Goal: Task Accomplishment & Management: Manage account settings

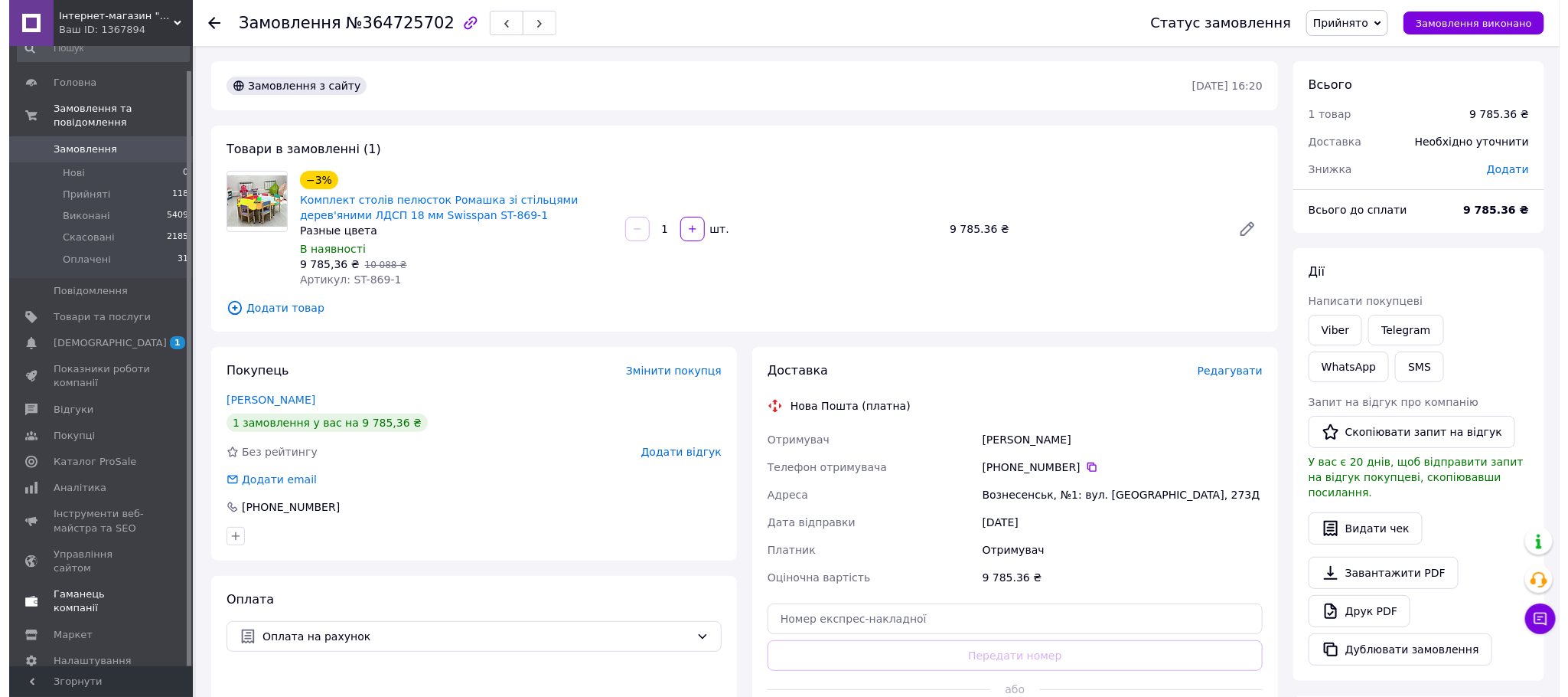
scroll to position [25, 0]
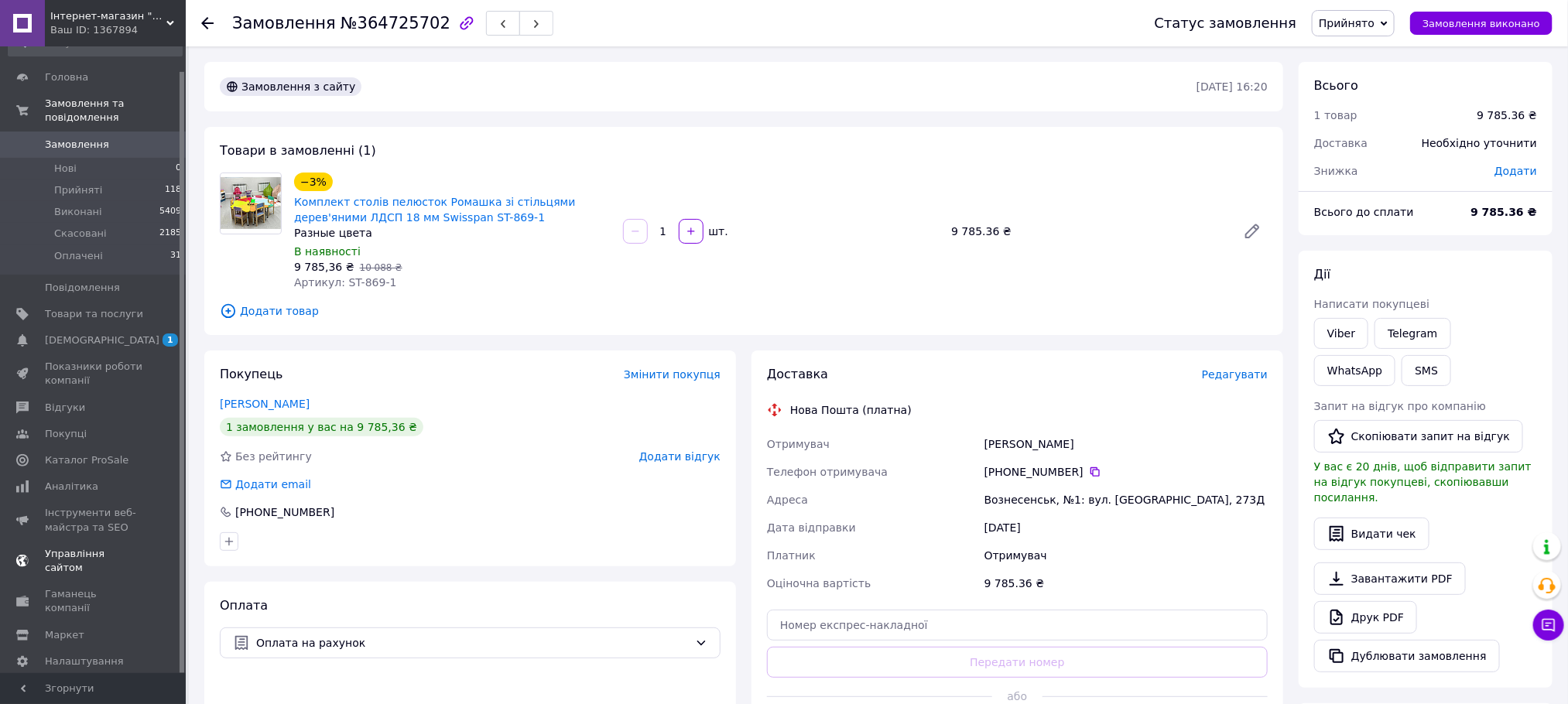
click at [77, 469] on span "Управління сайтом" at bounding box center [94, 560] width 99 height 28
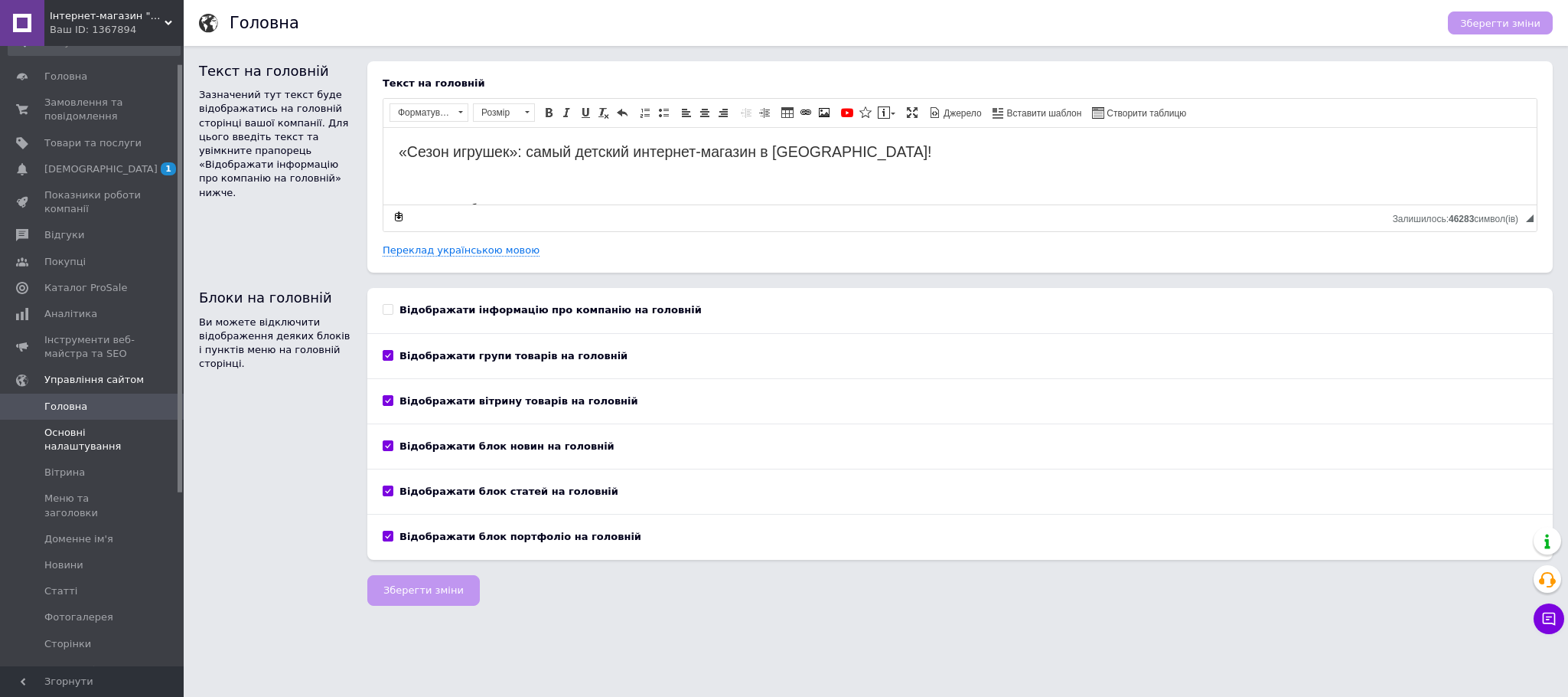
click at [76, 447] on span "Основні налаштування" at bounding box center [92, 439] width 97 height 28
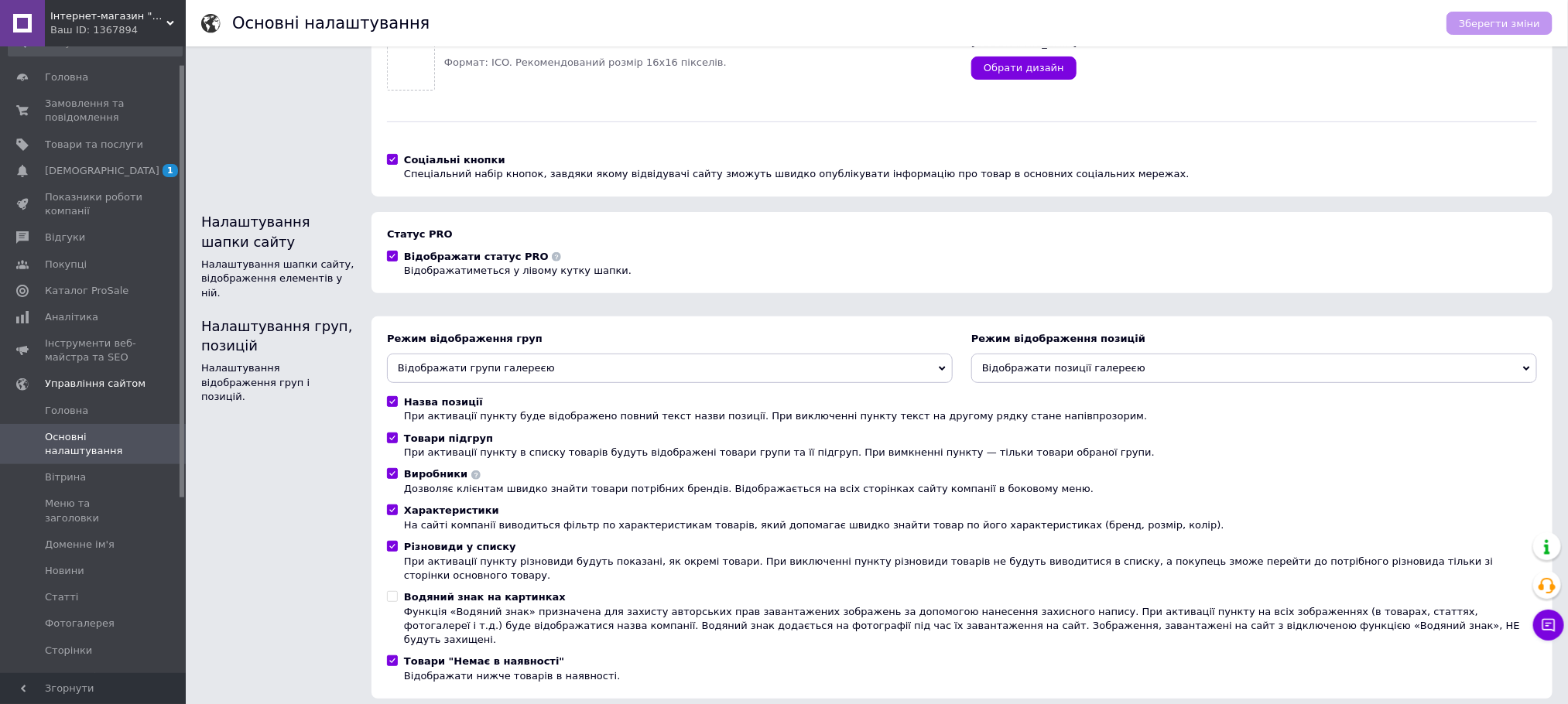
scroll to position [182, 0]
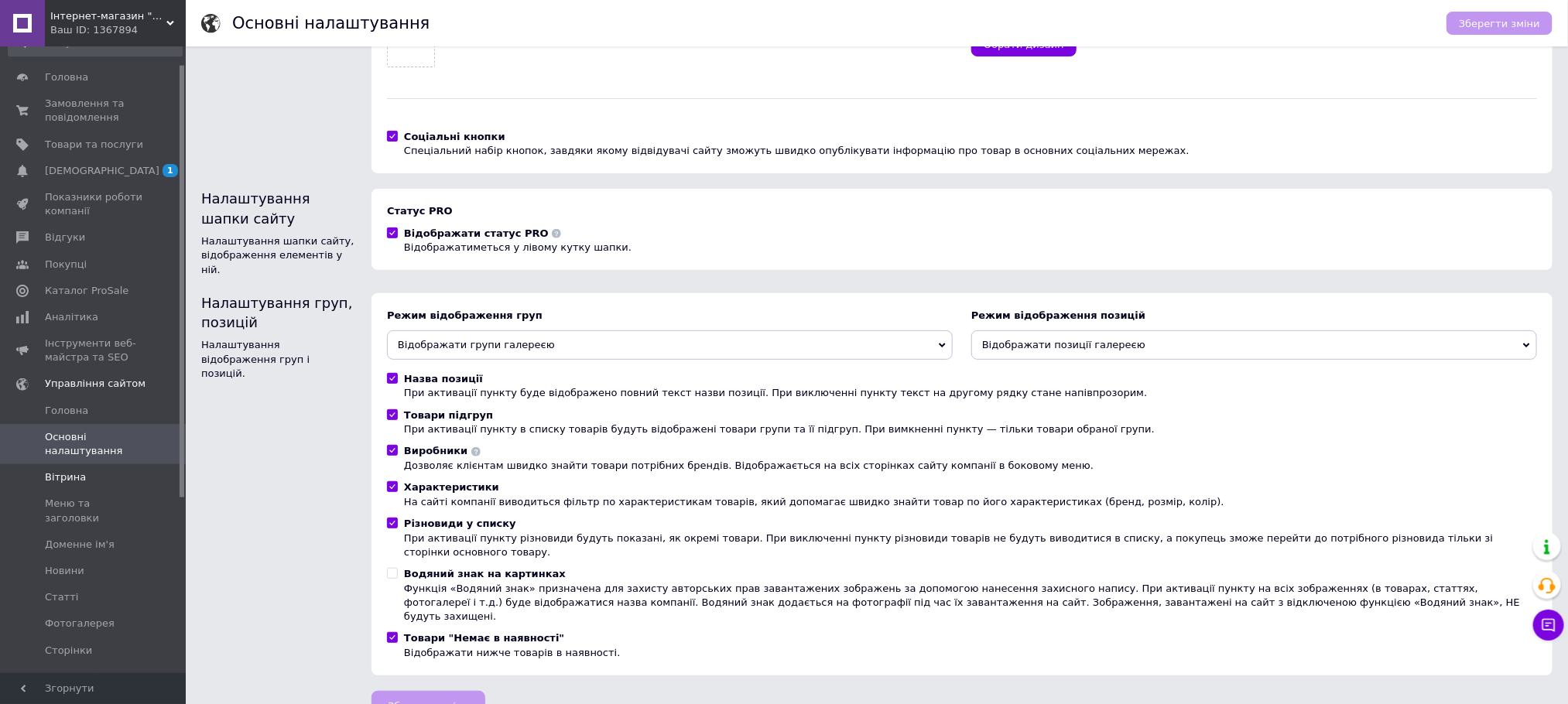
click at [93, 469] on span "Вітрина" at bounding box center [94, 477] width 99 height 14
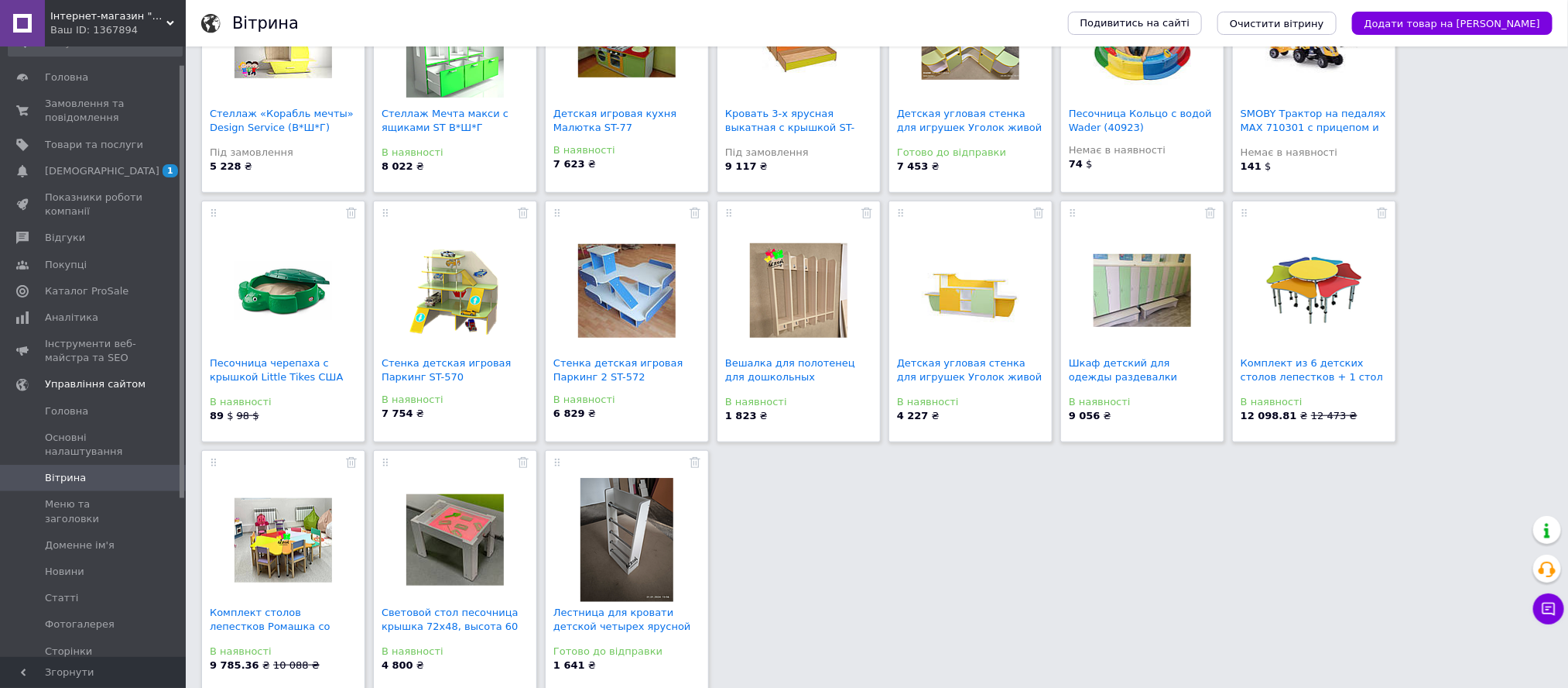
scroll to position [484, 0]
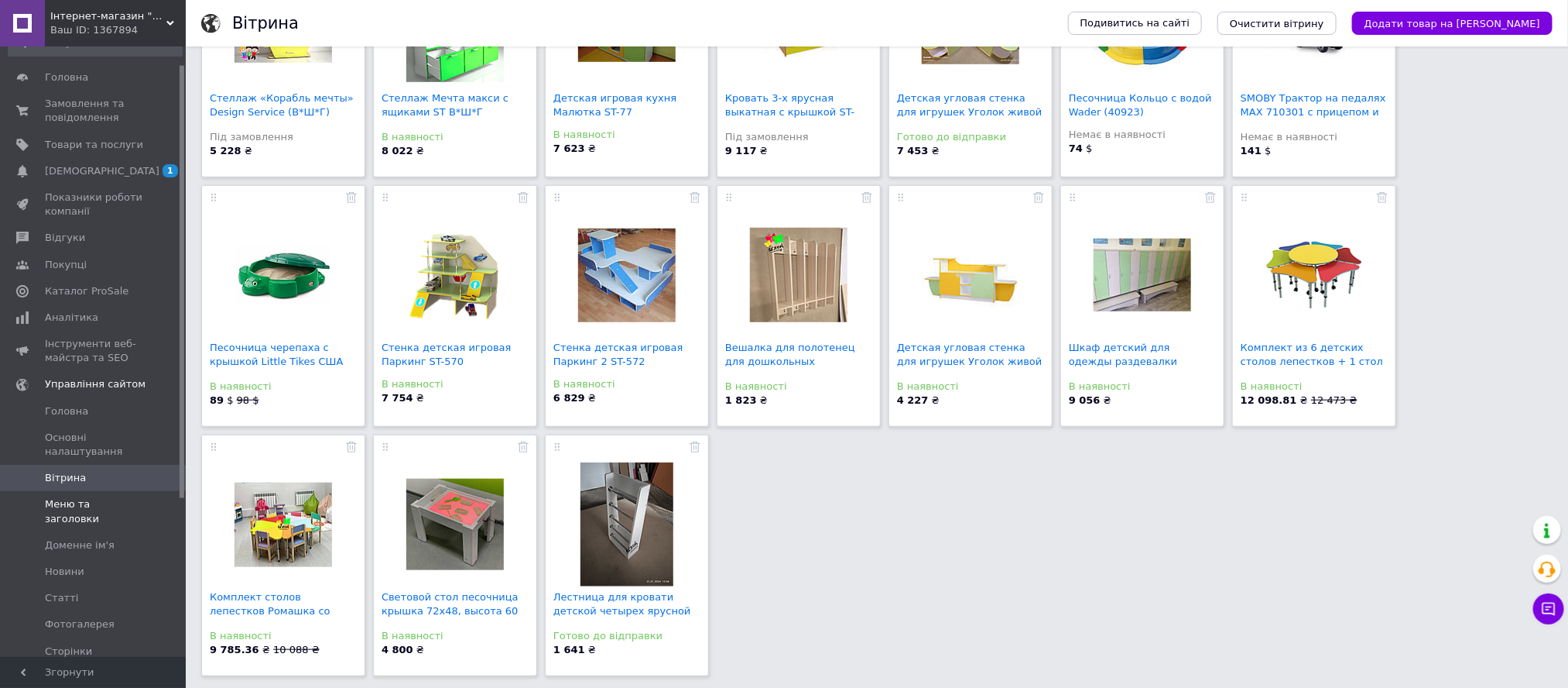
click at [95, 470] on span "Меню та заголовки" at bounding box center [94, 511] width 99 height 28
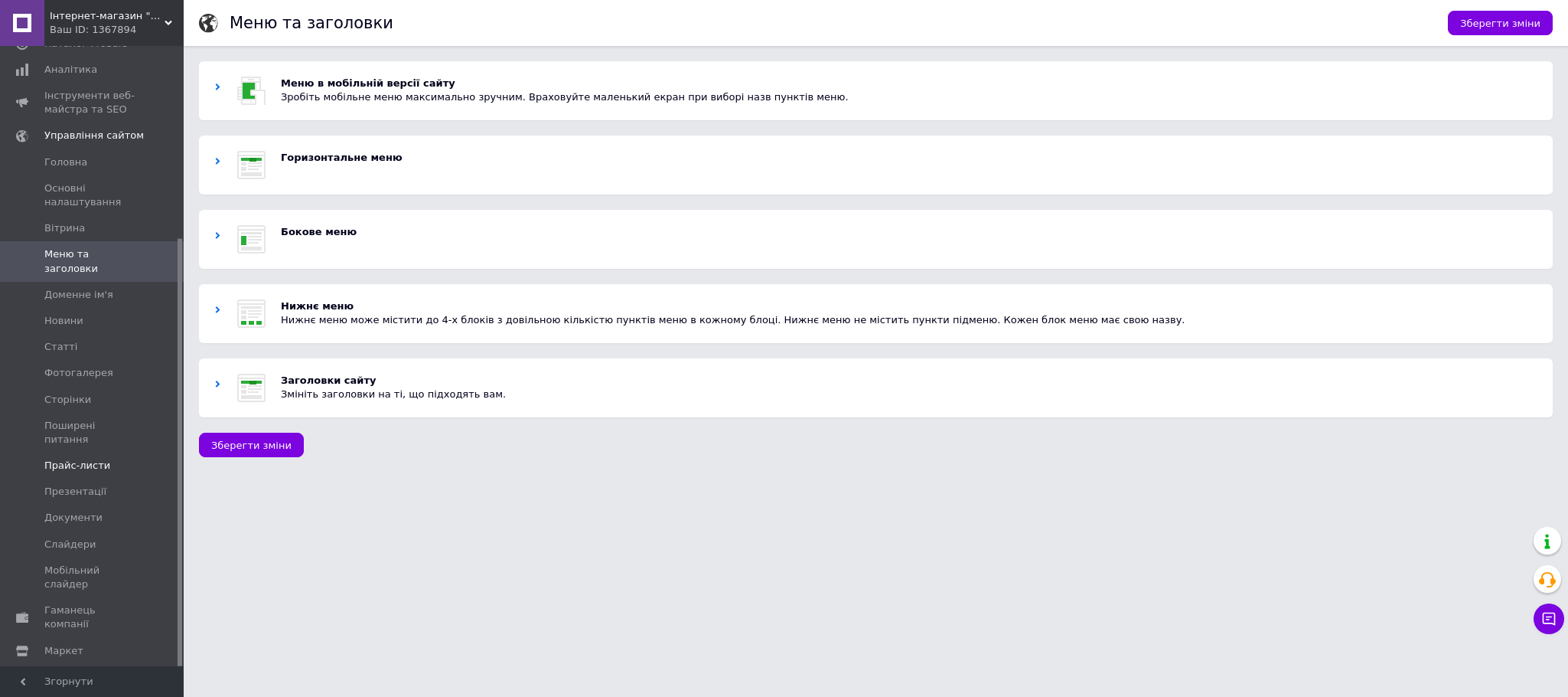
scroll to position [278, 0]
click at [73, 464] on span "Налаштування" at bounding box center [83, 669] width 78 height 14
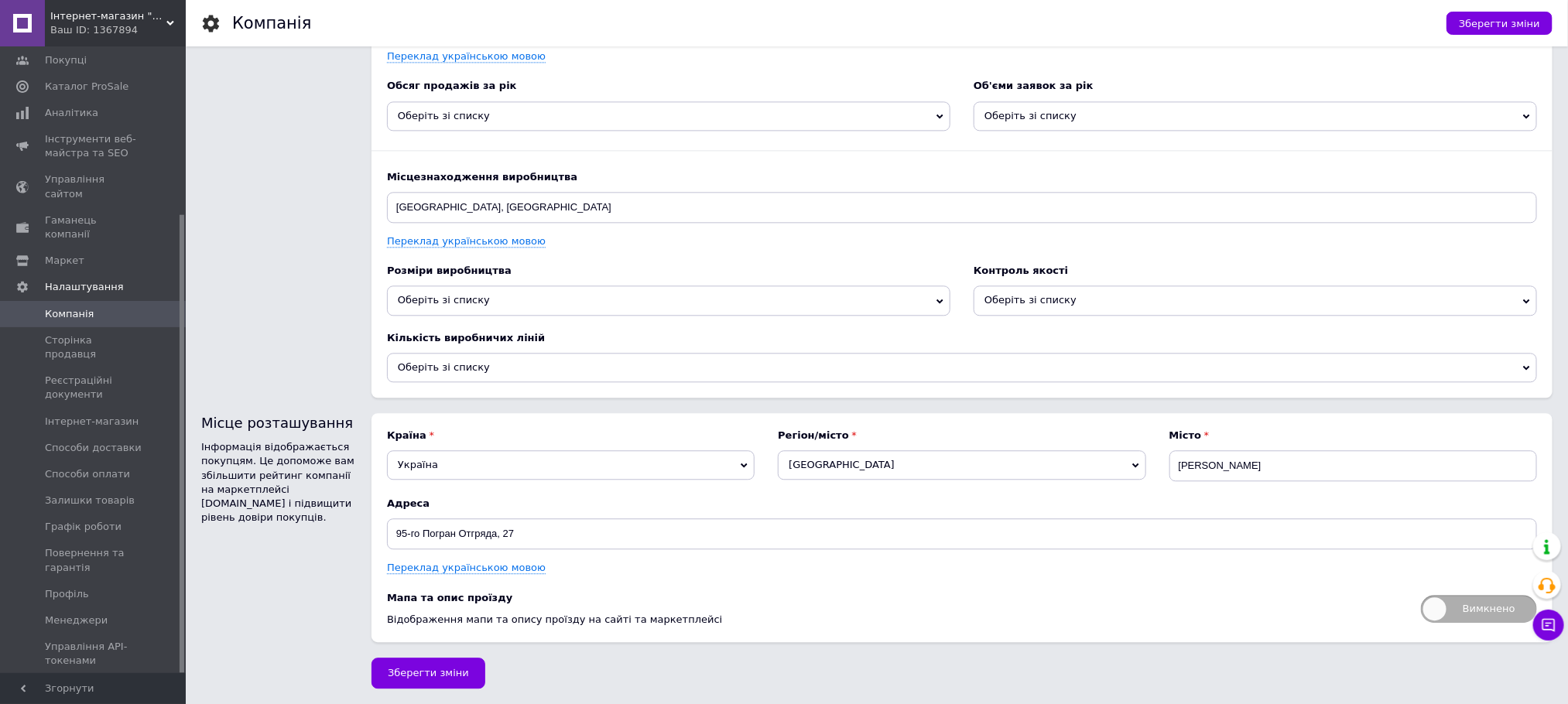
scroll to position [1894, 0]
click at [114, 414] on span "Інтернет-магазин" at bounding box center [91, 421] width 94 height 14
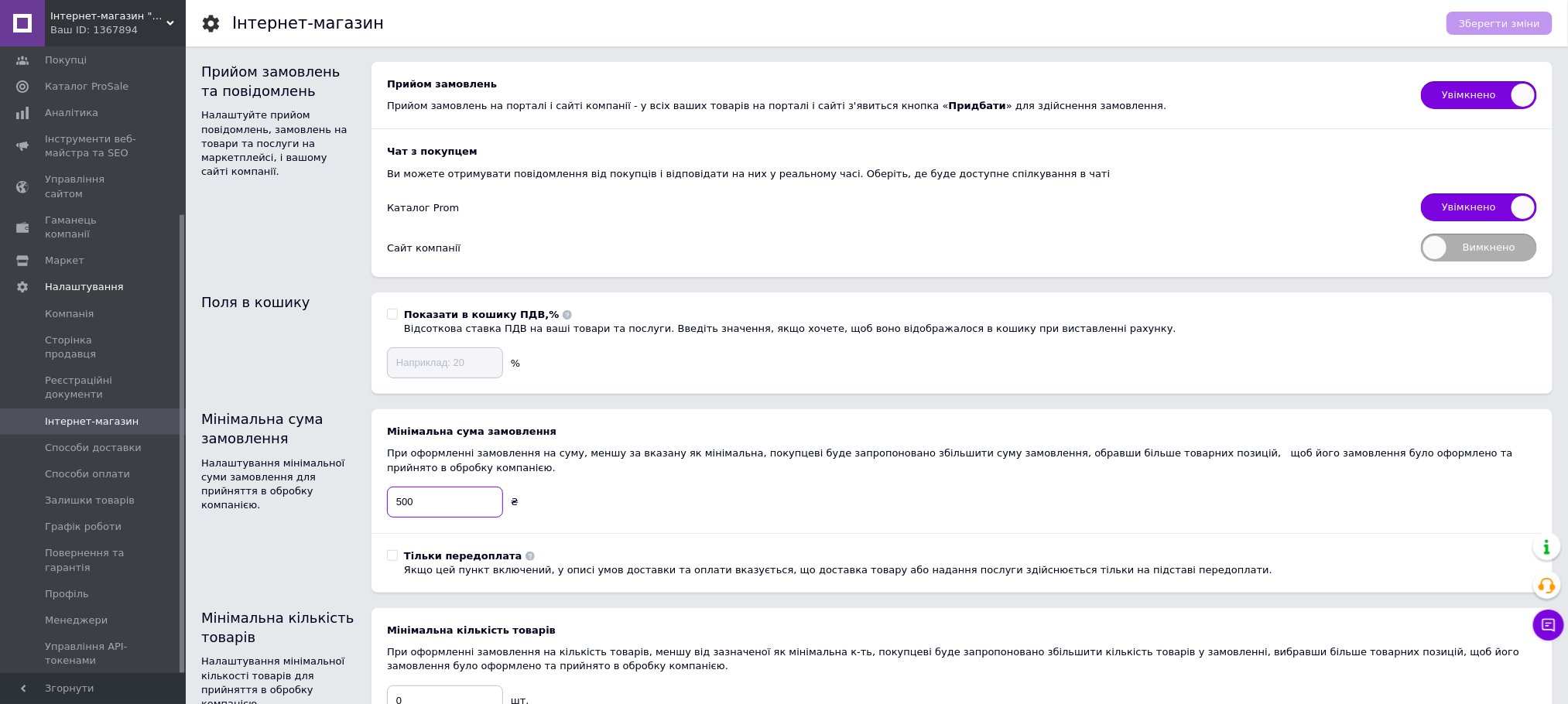
drag, startPoint x: 377, startPoint y: 494, endPoint x: 281, endPoint y: 494, distance: 96.0
click at [286, 469] on div "Мінімальна сума замовлення Налаштування мінімальної суми замовлення для прийнят…" at bounding box center [877, 501] width 1351 height 184
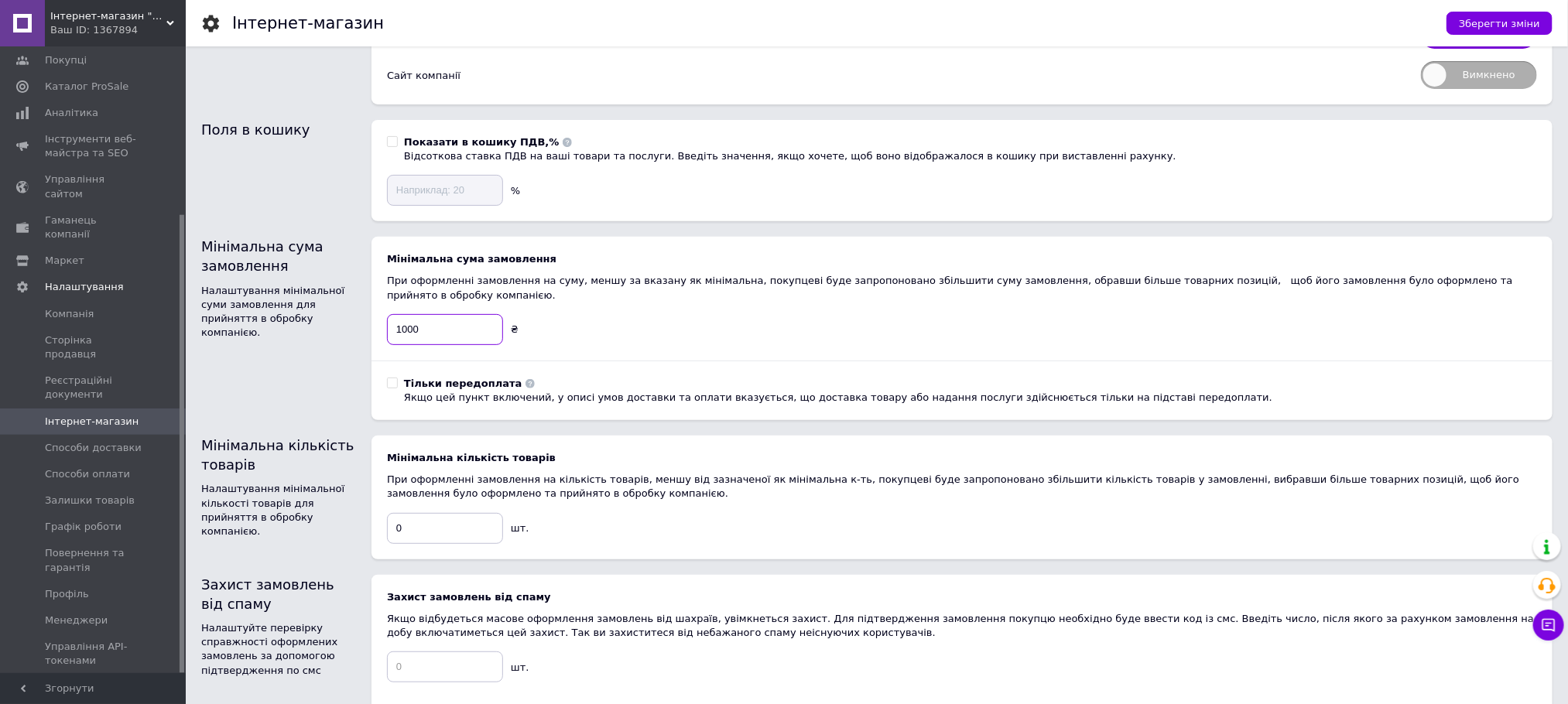
scroll to position [232, 0]
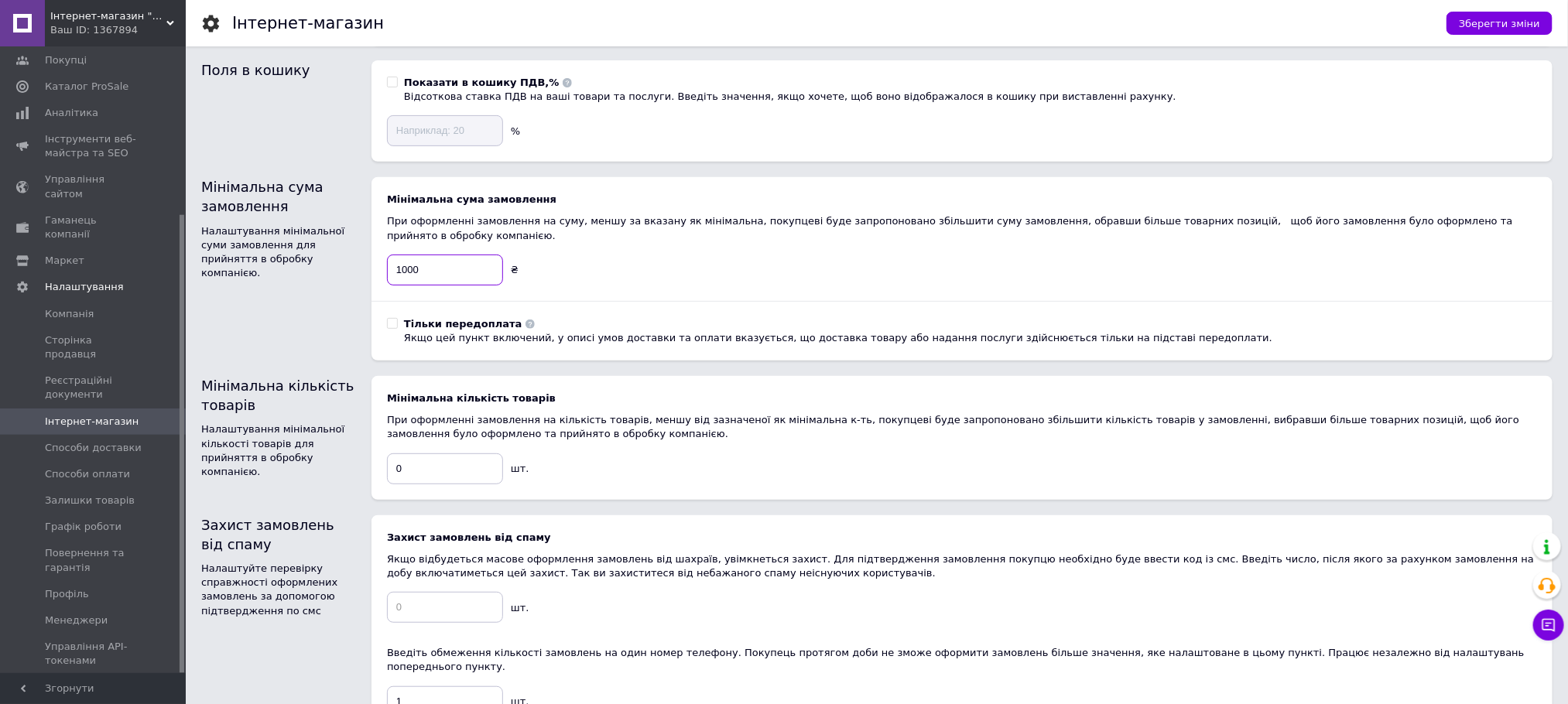
type input "1000"
click at [735, 451] on div "Мінімальна кількість товарів При оформленні замовлення на кількість товарів, ме…" at bounding box center [961, 438] width 1150 height 93
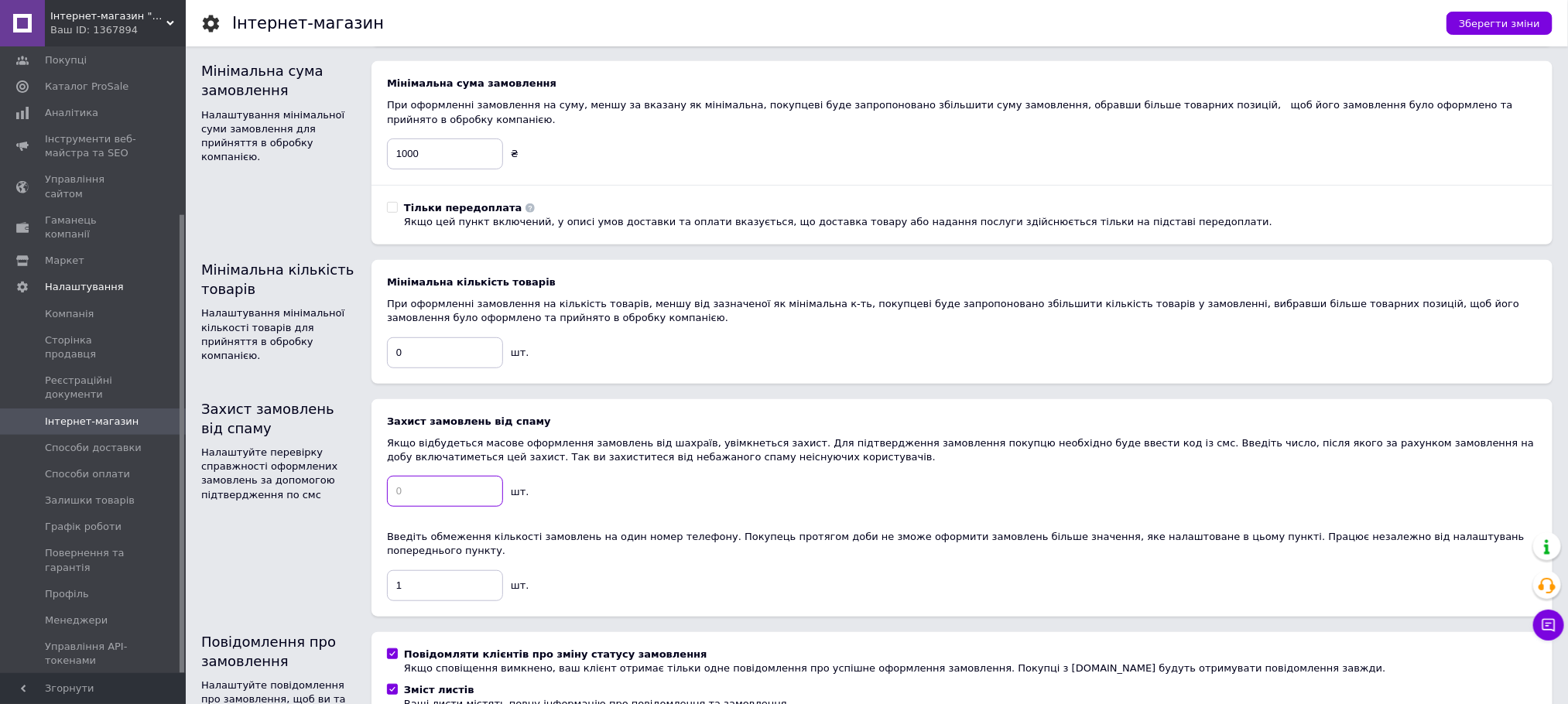
click at [428, 469] on input at bounding box center [445, 491] width 116 height 31
drag, startPoint x: 440, startPoint y: 490, endPoint x: 409, endPoint y: 486, distance: 31.3
click at [409, 469] on input at bounding box center [445, 491] width 116 height 31
click at [406, 469] on input at bounding box center [445, 491] width 116 height 31
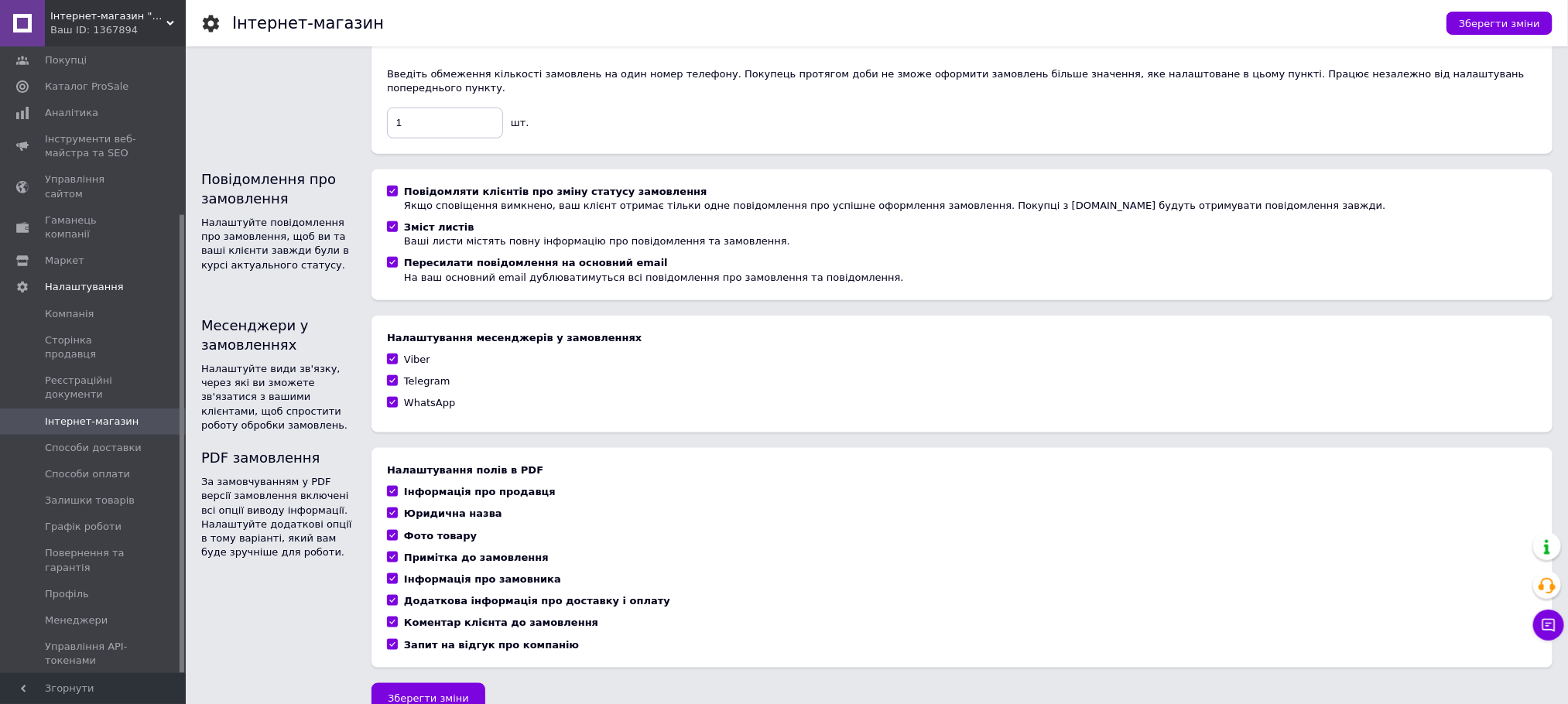
scroll to position [813, 0]
click at [1057, 19] on span "Зберегти зміни" at bounding box center [1500, 24] width 81 height 12
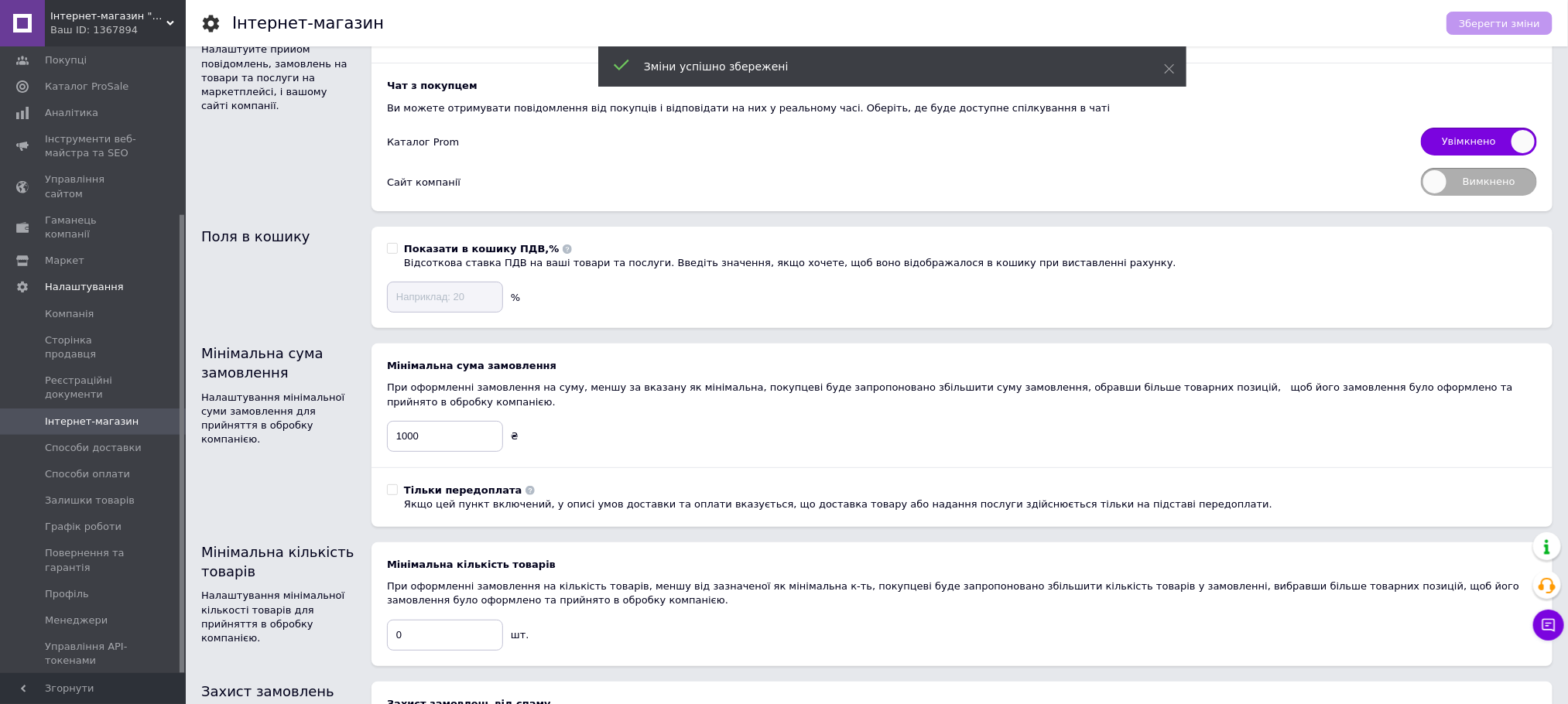
scroll to position [0, 0]
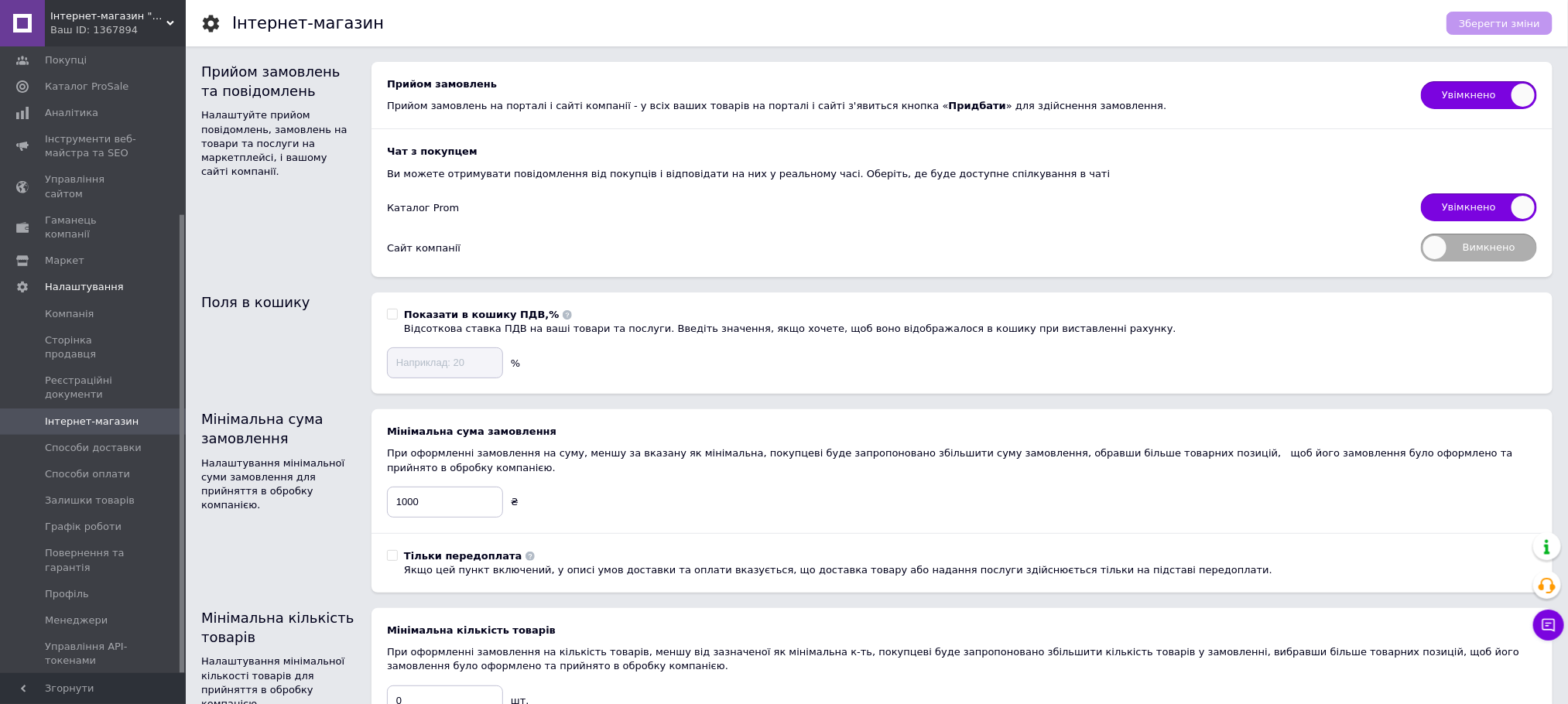
click at [1057, 246] on span "Вимкнено" at bounding box center [1480, 247] width 116 height 28
click at [1057, 233] on input "Вимкнено" at bounding box center [1416, 228] width 10 height 10
checkbox input "true"
click at [1057, 14] on button "Зберегти зміни" at bounding box center [1500, 24] width 106 height 24
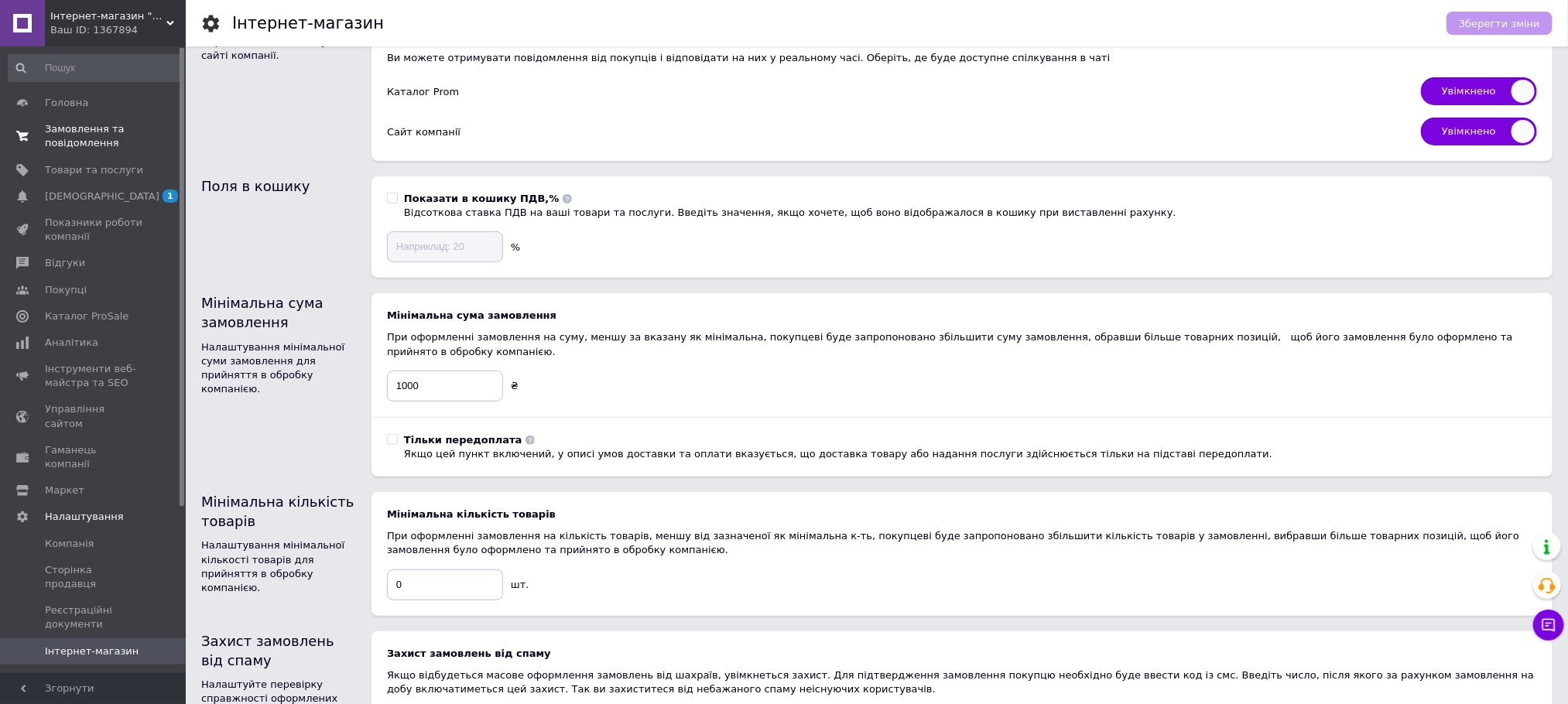
click at [68, 128] on span "Замовлення та повідомлення" at bounding box center [94, 136] width 99 height 28
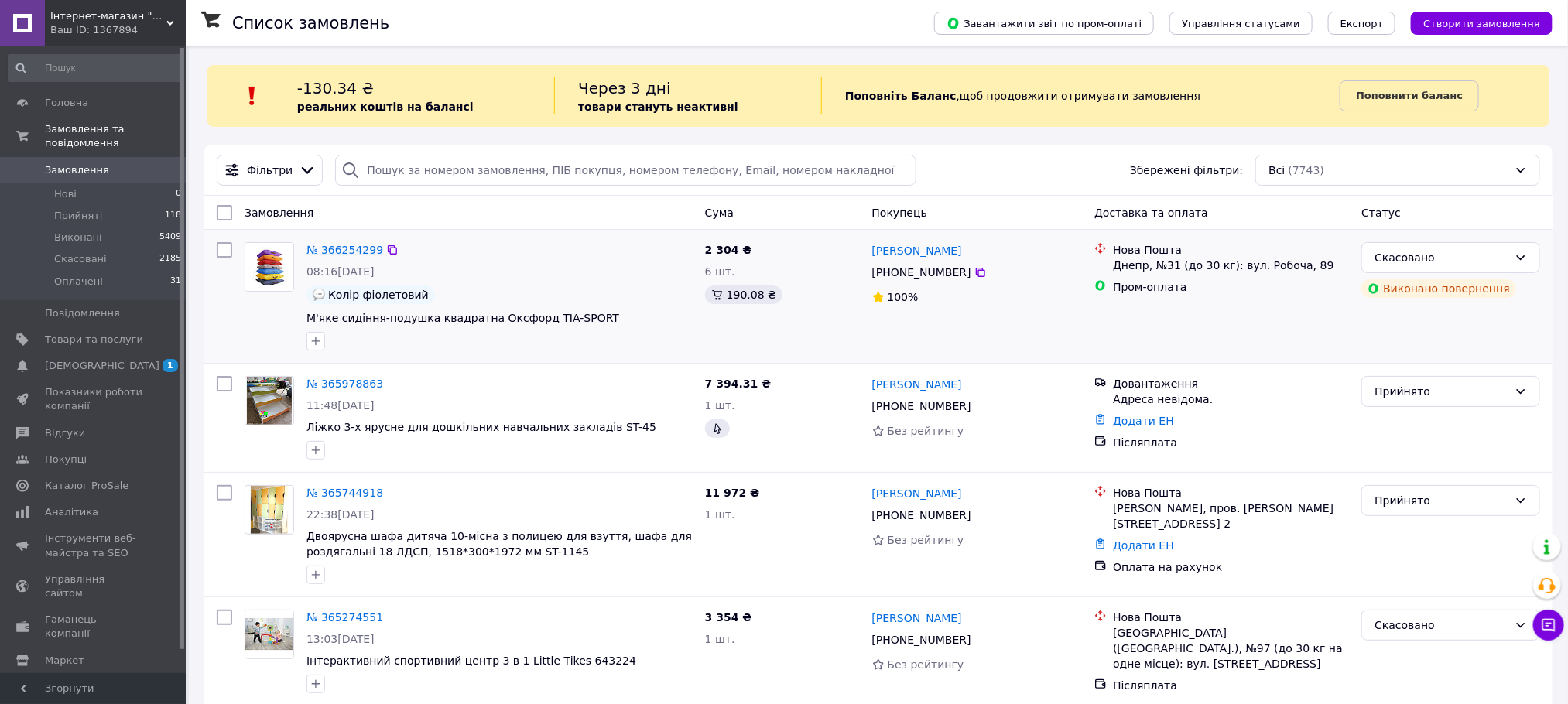
click at [332, 243] on link "№ 366254299" at bounding box center [345, 249] width 77 height 13
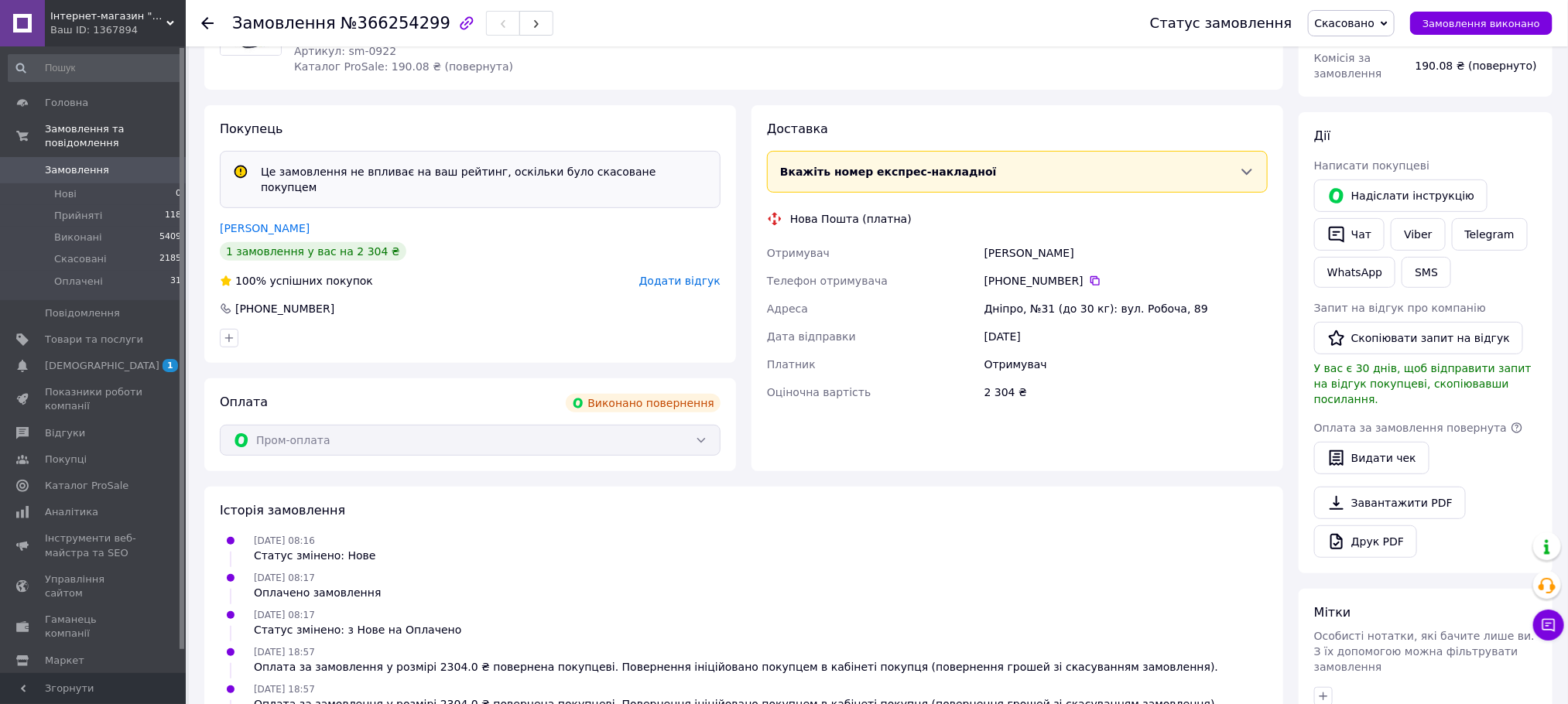
scroll to position [211, 0]
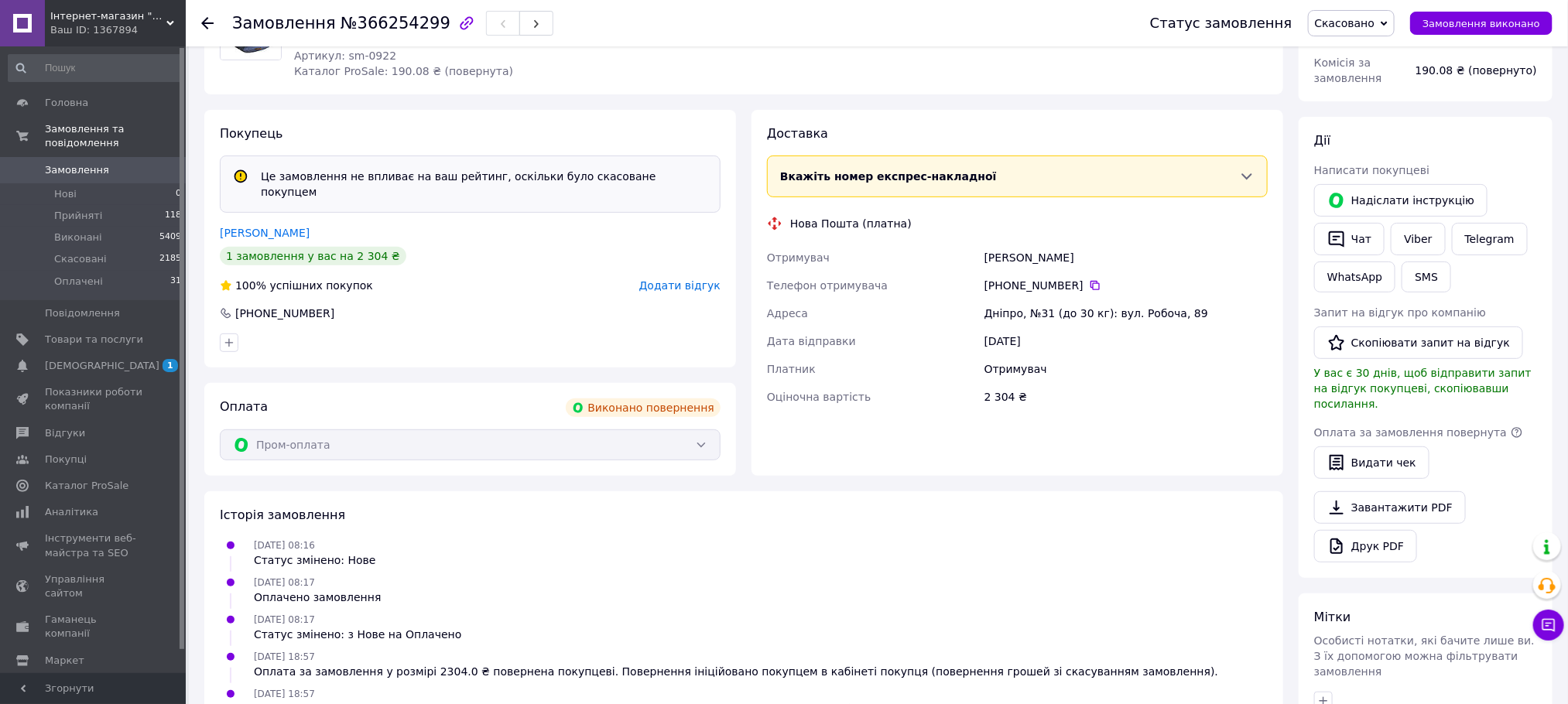
click at [207, 15] on div at bounding box center [207, 23] width 13 height 15
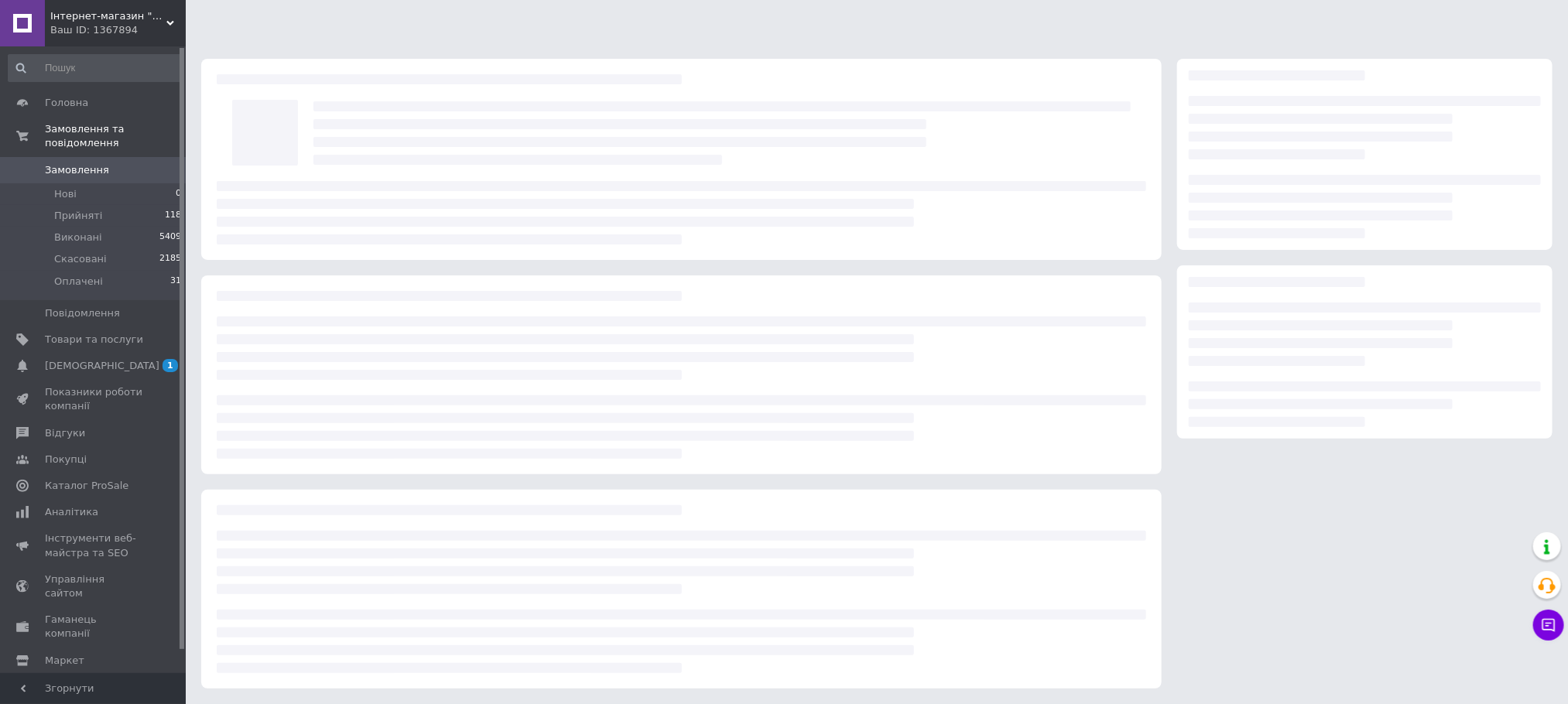
scroll to position [3, 0]
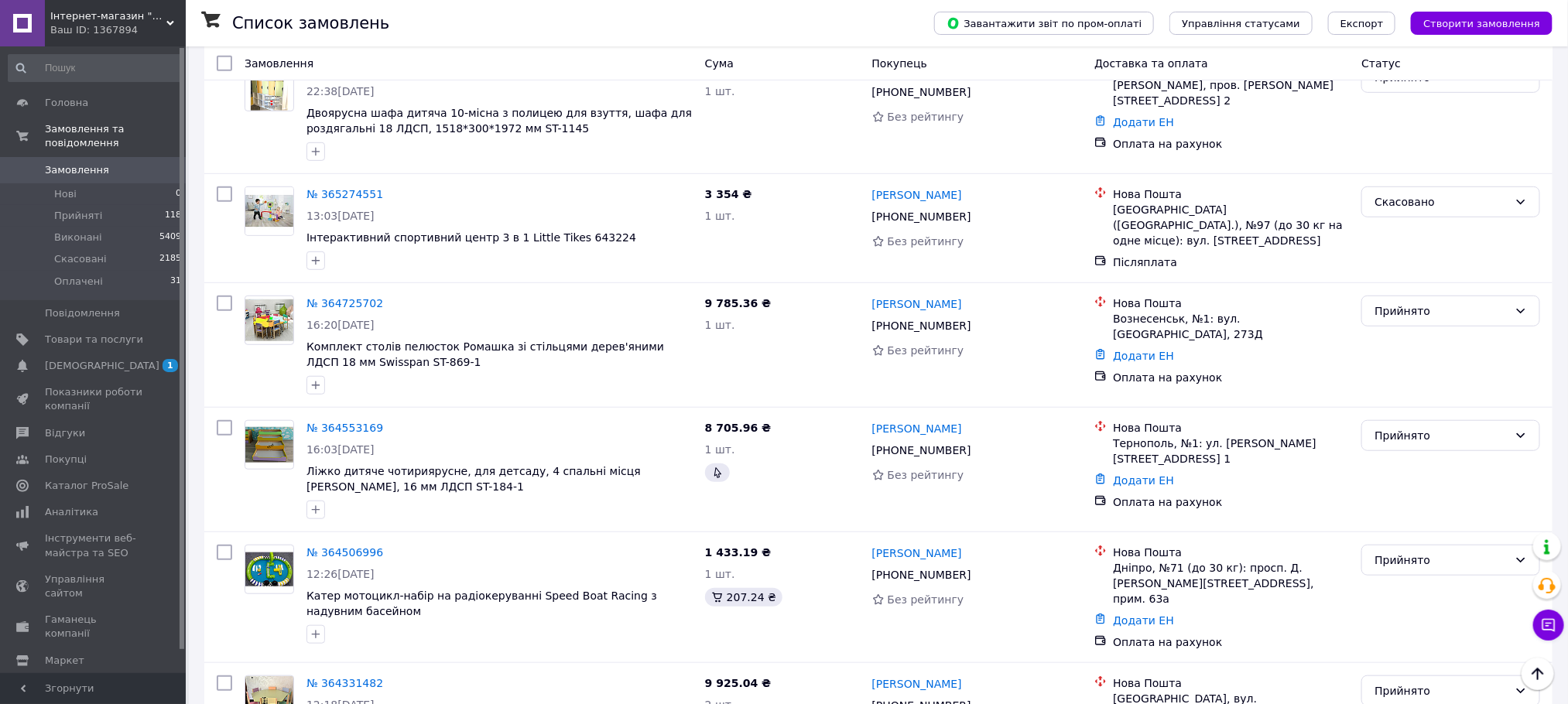
scroll to position [464, 0]
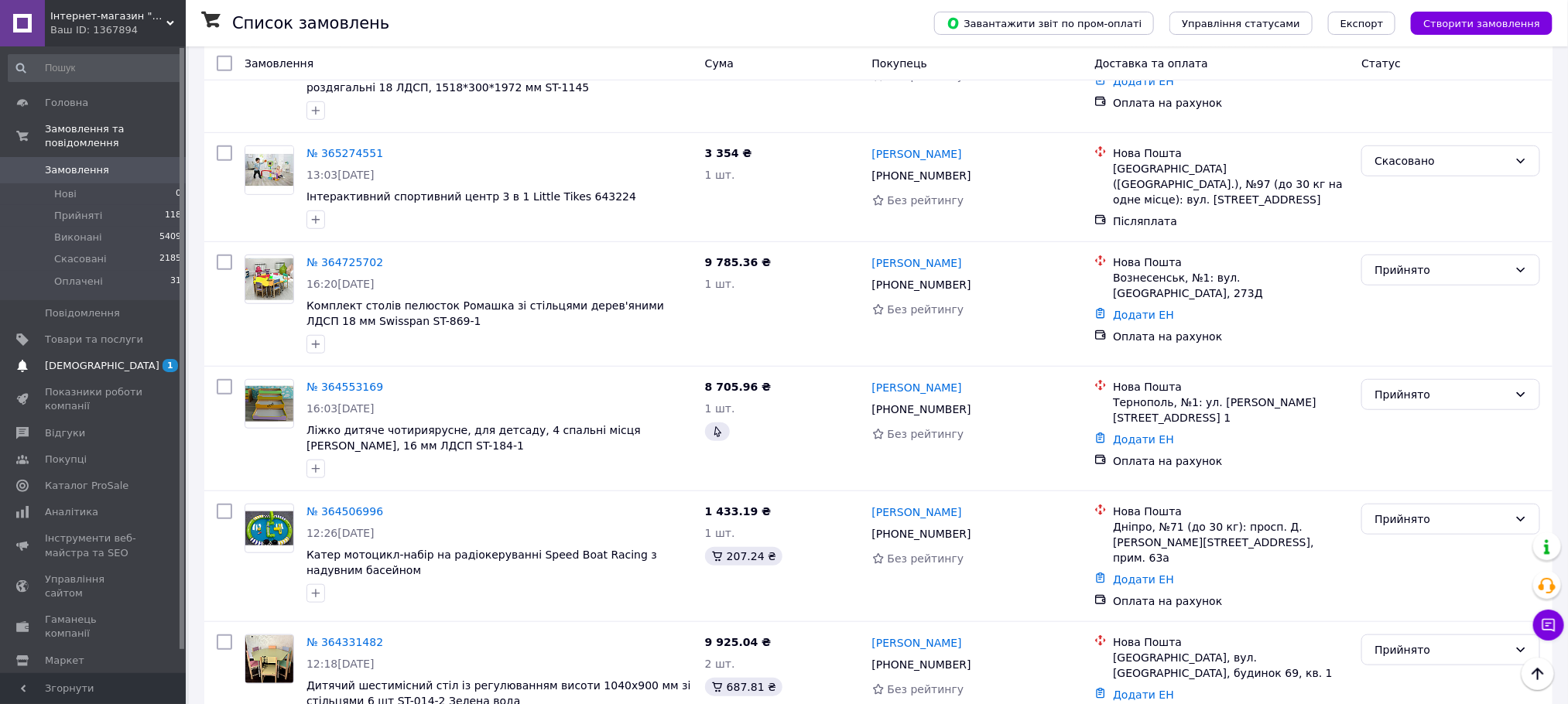
click at [82, 359] on span "[DEMOGRAPHIC_DATA]" at bounding box center [102, 365] width 115 height 14
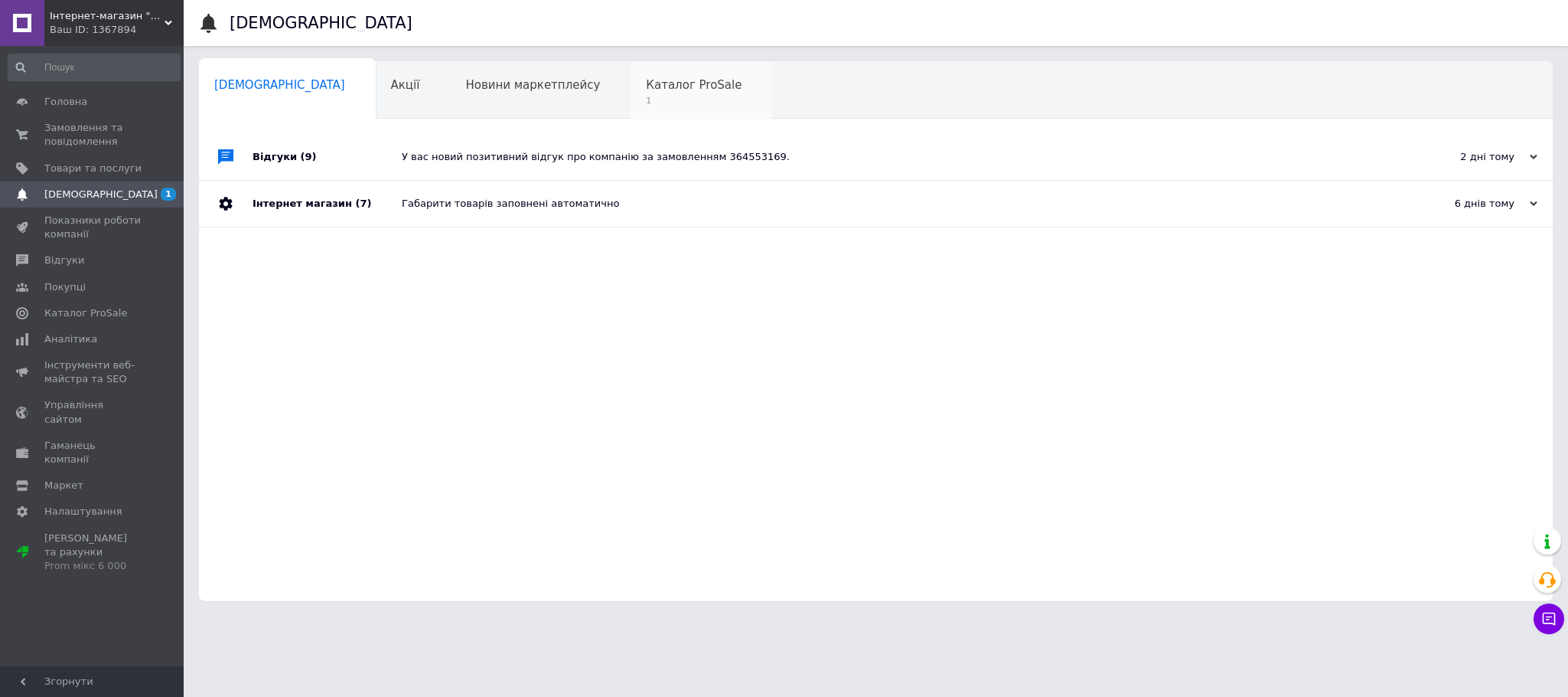
click at [646, 102] on span "1" at bounding box center [693, 101] width 96 height 12
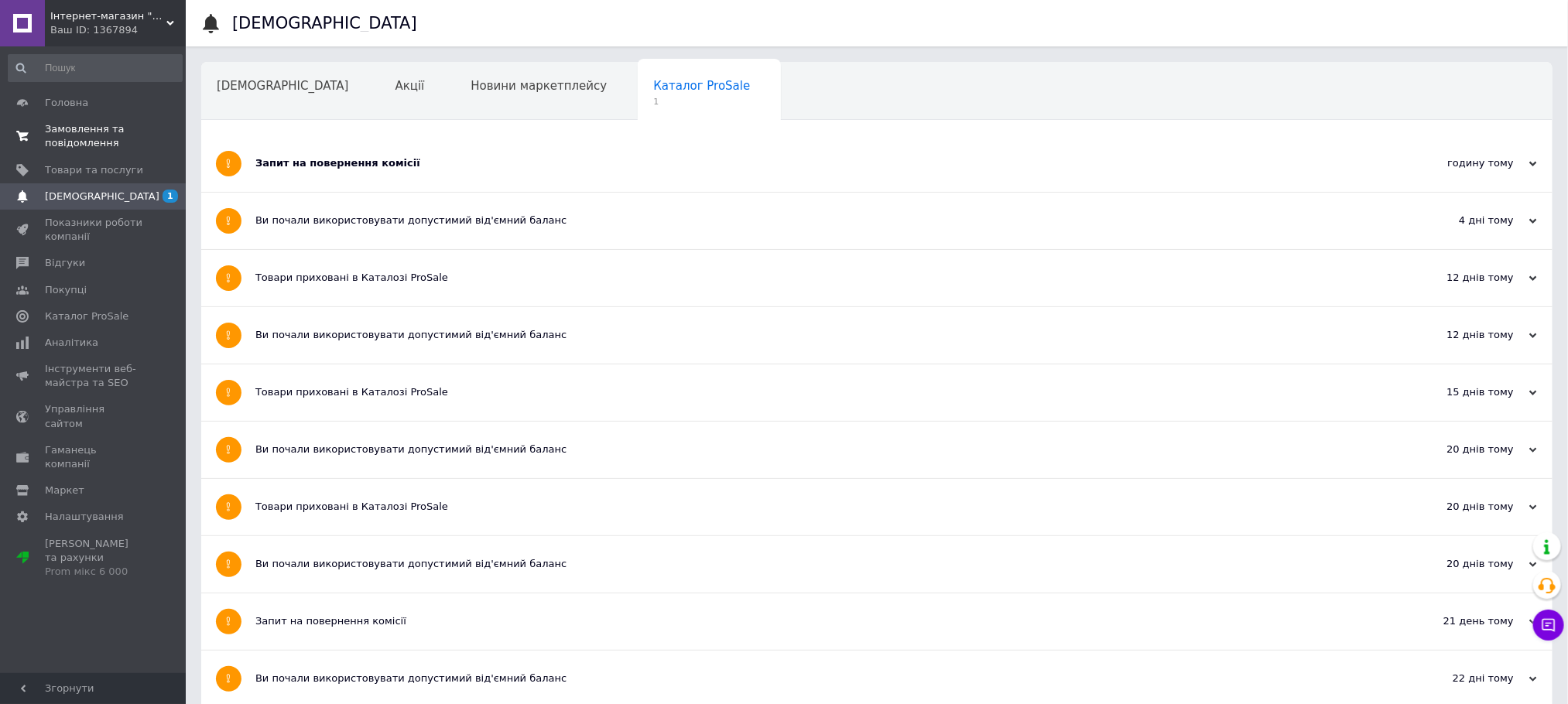
click at [93, 132] on span "Замовлення та повідомлення" at bounding box center [94, 136] width 99 height 28
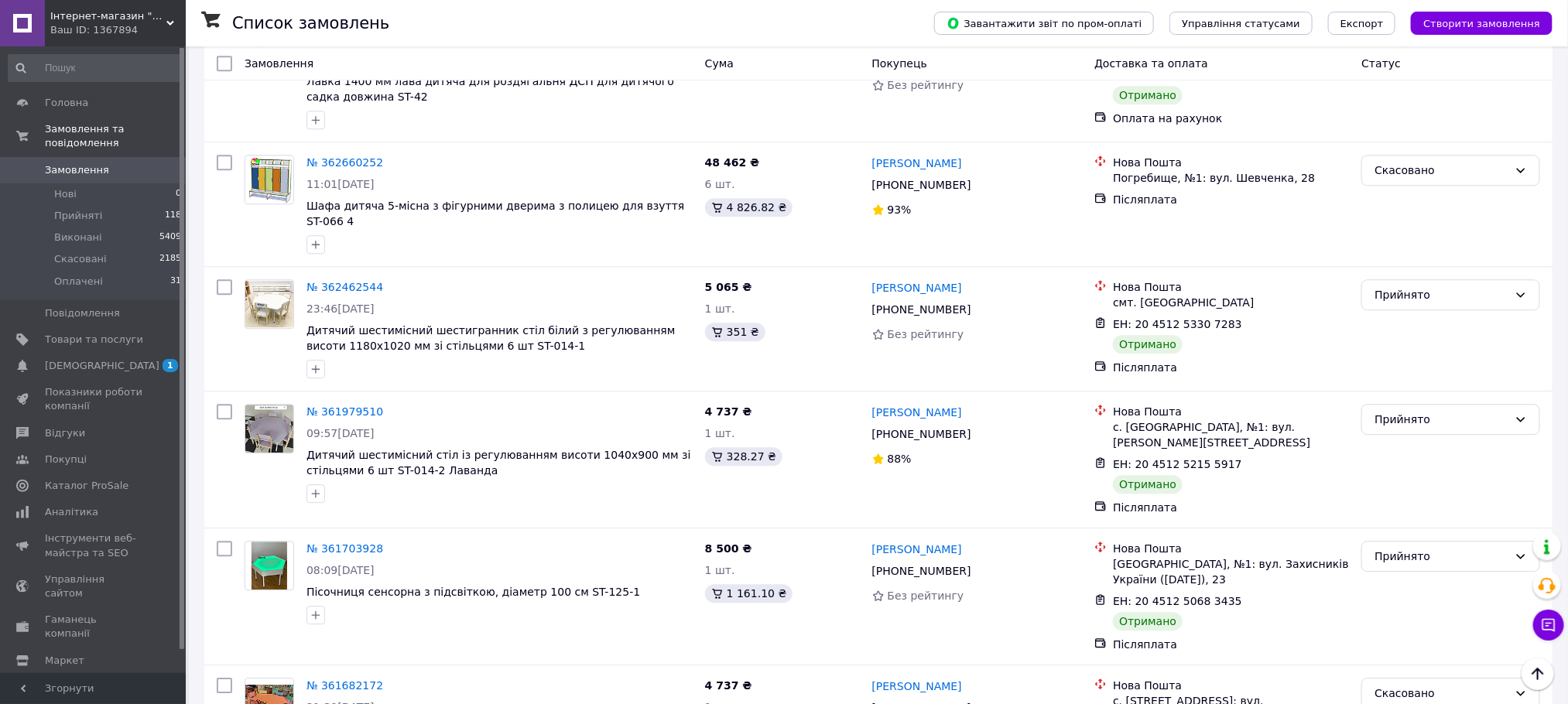
scroll to position [2181, 0]
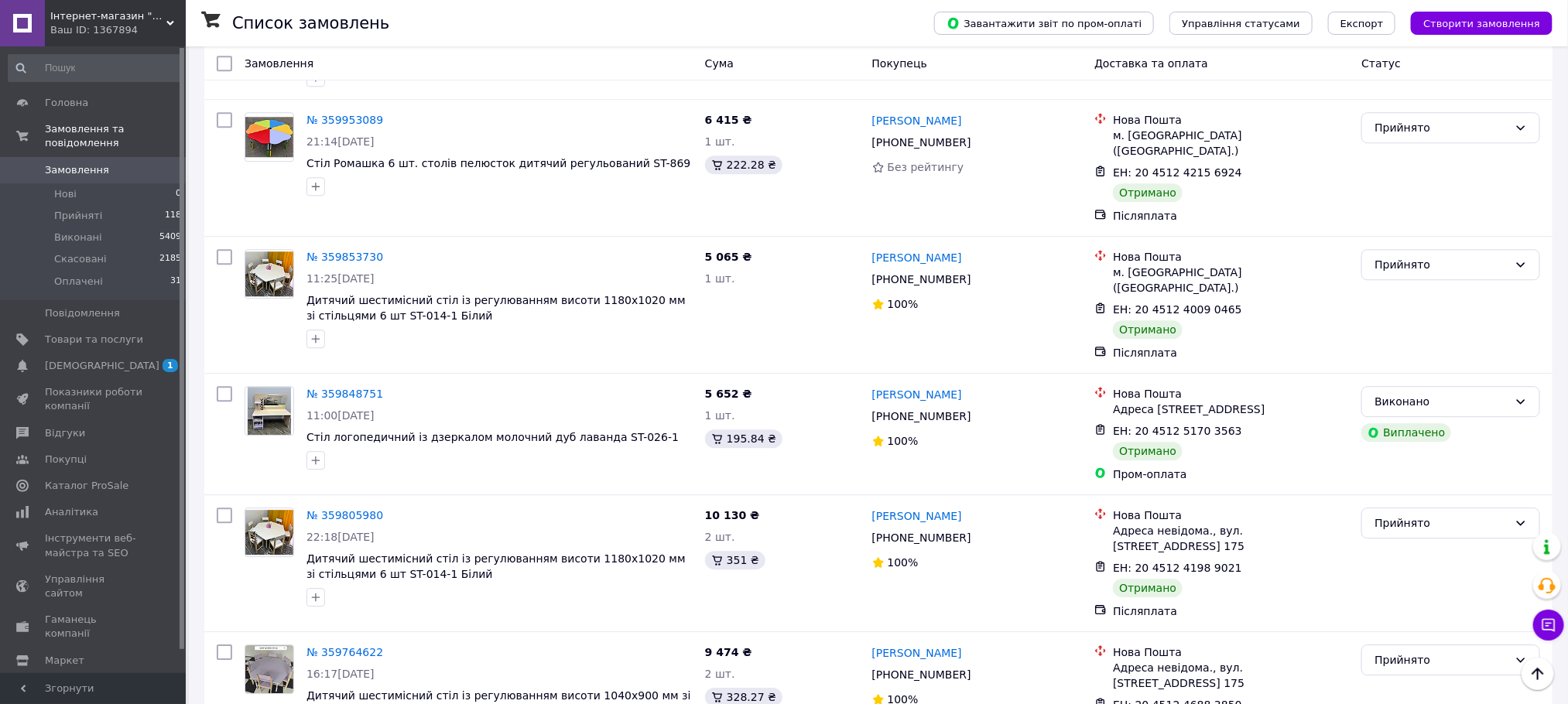
scroll to position [2184, 0]
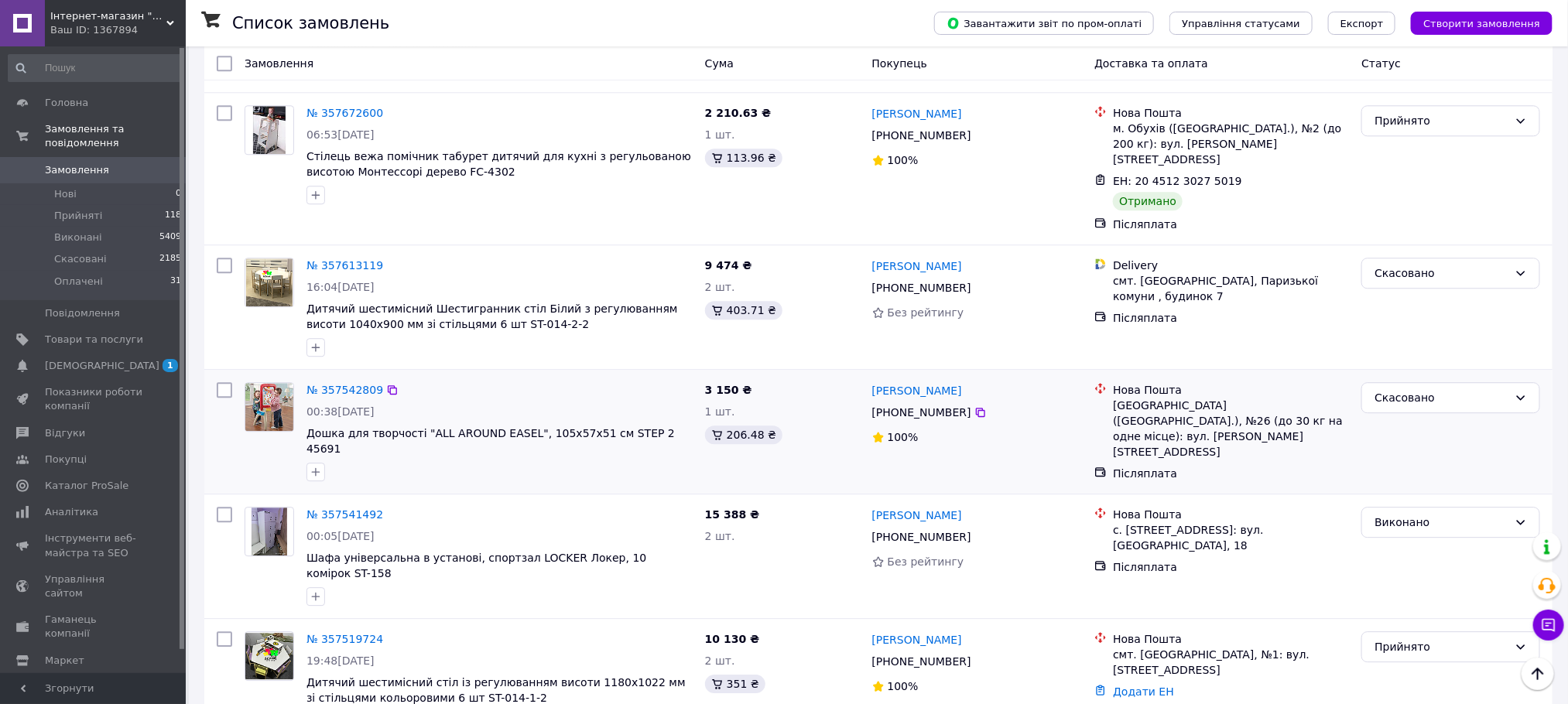
scroll to position [2104, 0]
